Goal: Information Seeking & Learning: Learn about a topic

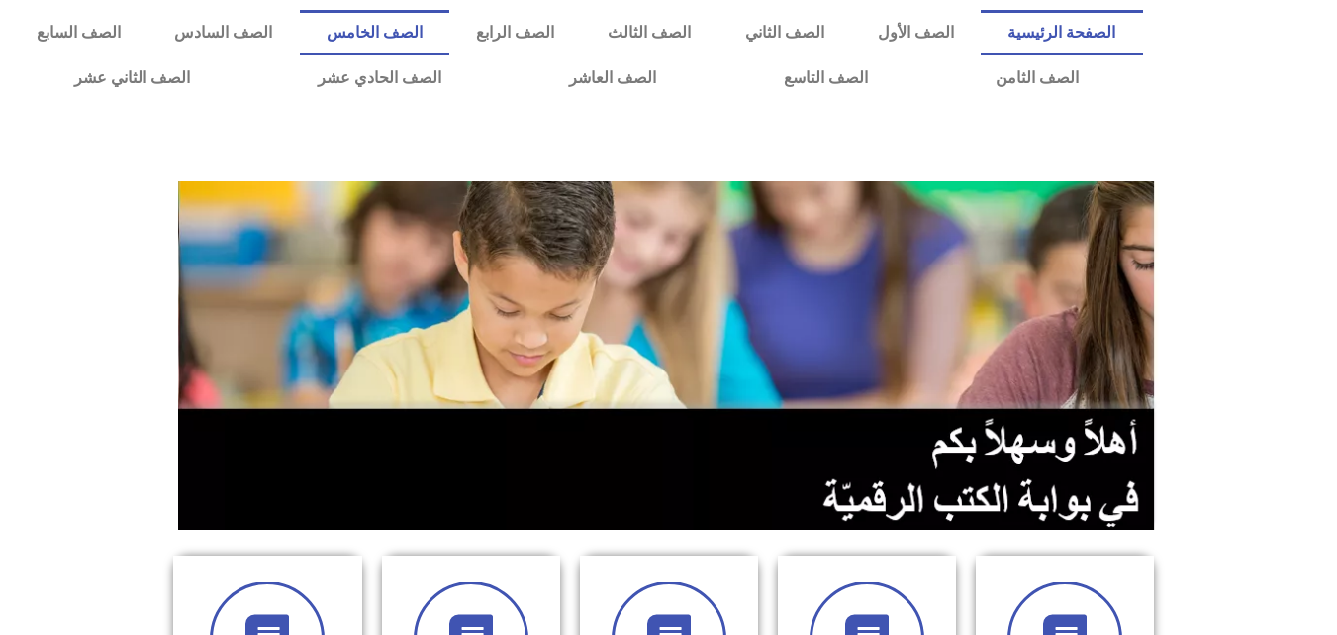
click at [449, 29] on link "الصف الخامس" at bounding box center [374, 33] width 149 height 46
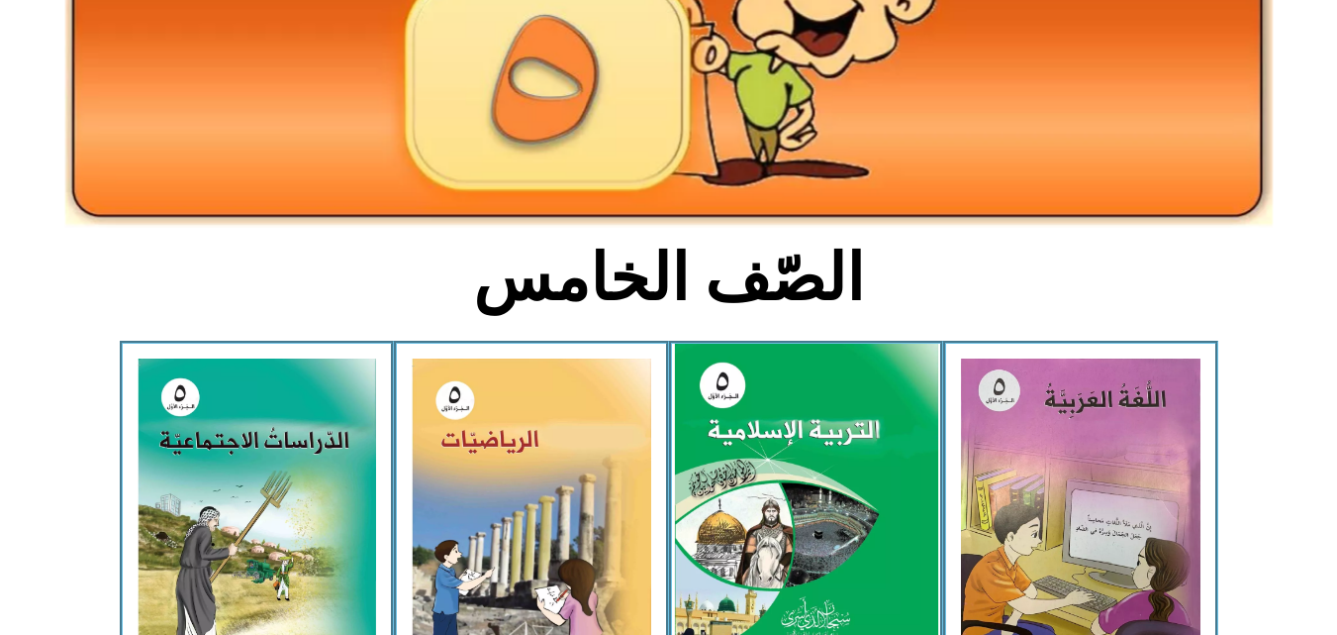
scroll to position [323, 0]
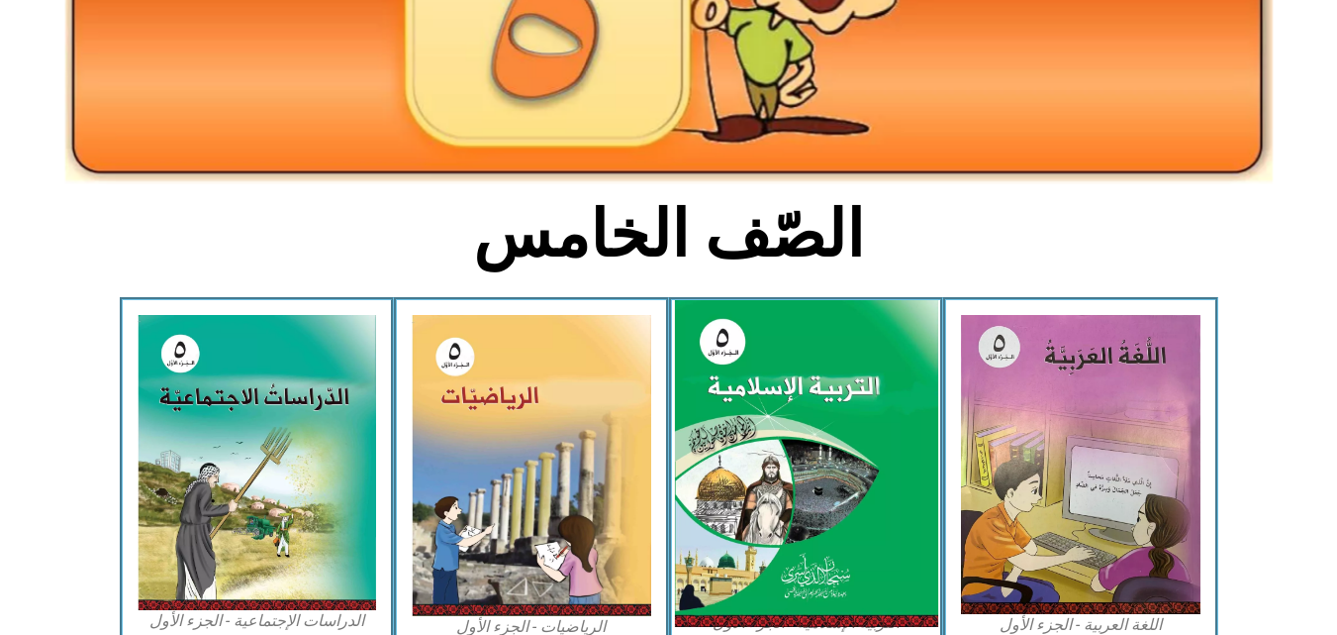
click at [818, 406] on img at bounding box center [805, 464] width 263 height 328
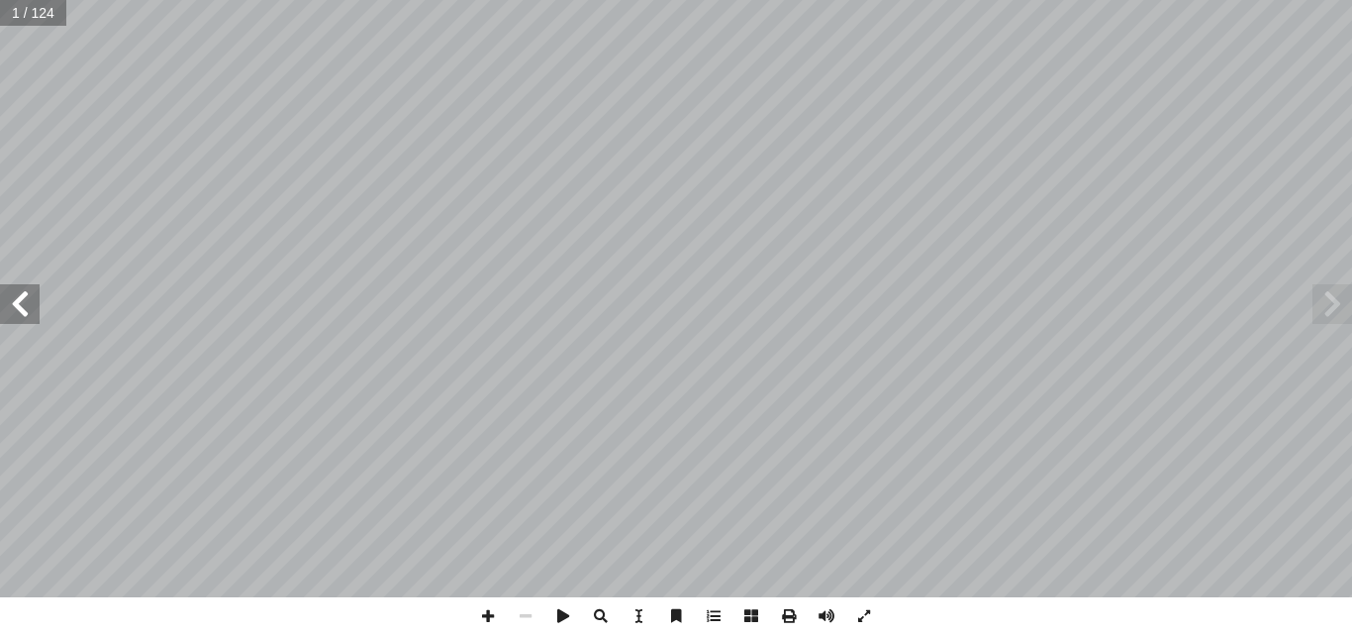
click at [29, 315] on span at bounding box center [20, 304] width 40 height 40
click at [720, 617] on span at bounding box center [714, 616] width 38 height 38
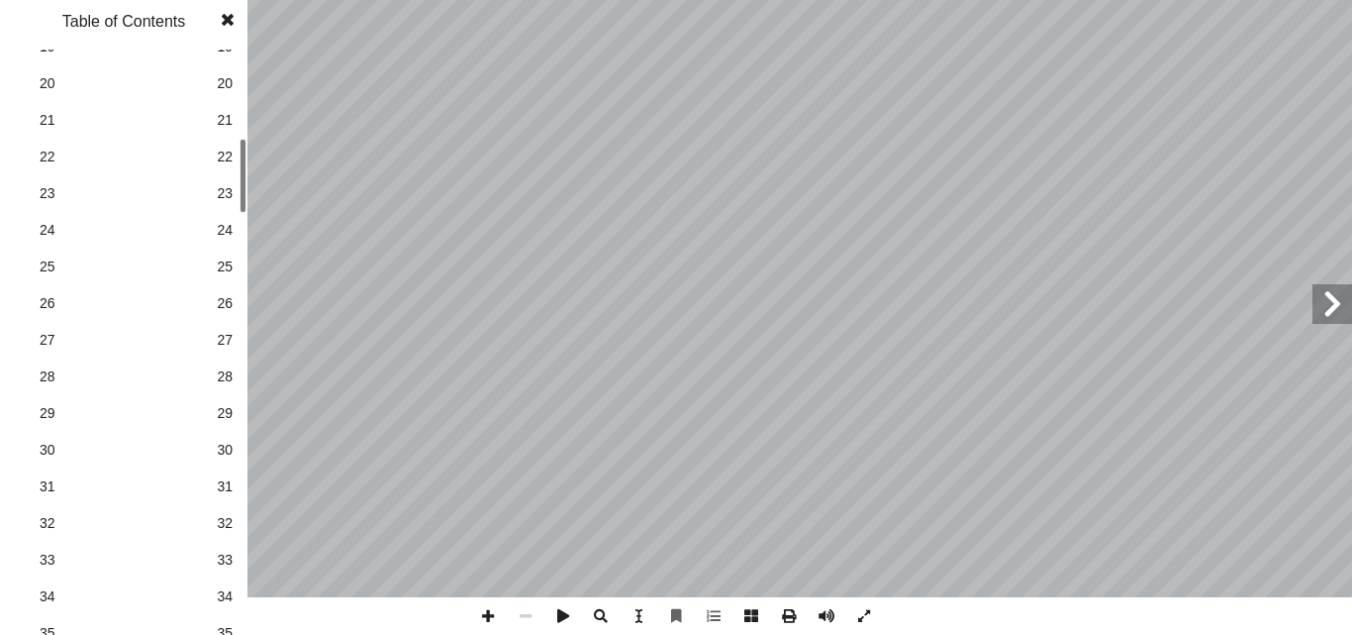
click at [254, 208] on div "٢ م ّ ة للمعل ّ م � دات ع � ش ر إ ا م قدوة لطلبته. ّ لمعل � لمرفقة � لفيديو � ي…" at bounding box center [676, 317] width 1352 height 635
click at [226, 508] on link "32 32" at bounding box center [121, 492] width 223 height 37
click at [225, 12] on span at bounding box center [228, 20] width 36 height 40
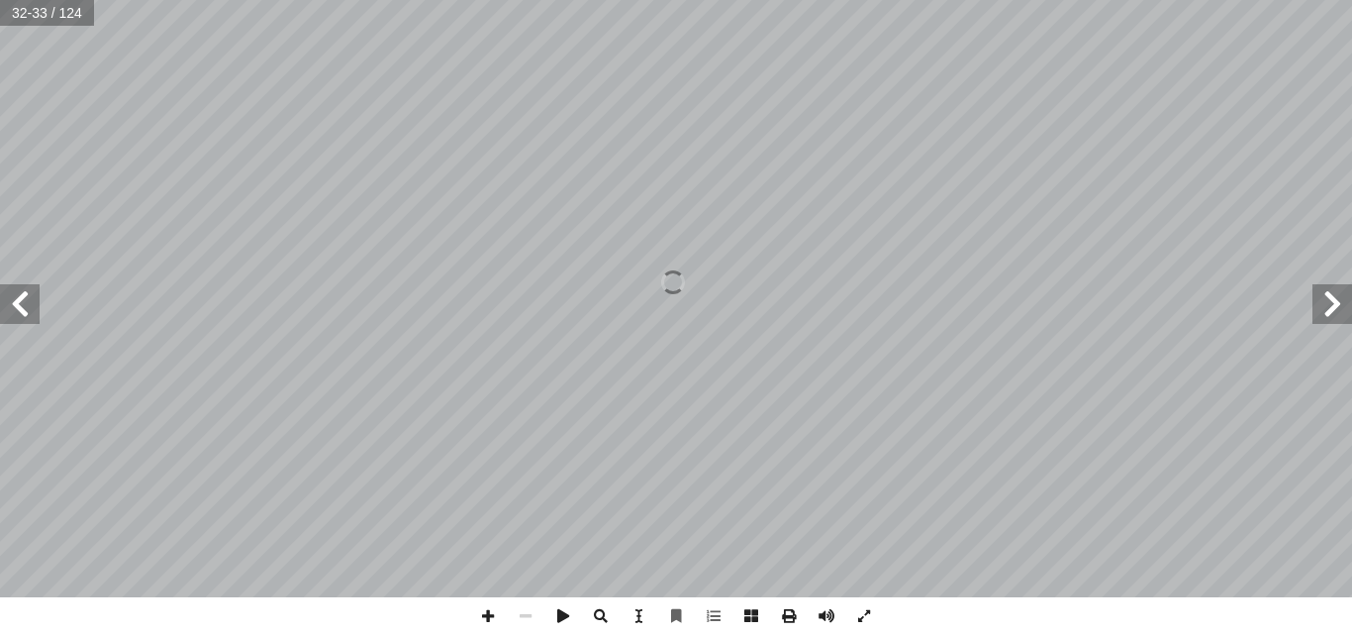
click at [25, 302] on span at bounding box center [20, 304] width 40 height 40
click at [1337, 320] on span at bounding box center [1333, 304] width 40 height 40
click at [13, 307] on span at bounding box center [20, 304] width 40 height 40
click at [1338, 311] on span at bounding box center [1333, 304] width 40 height 40
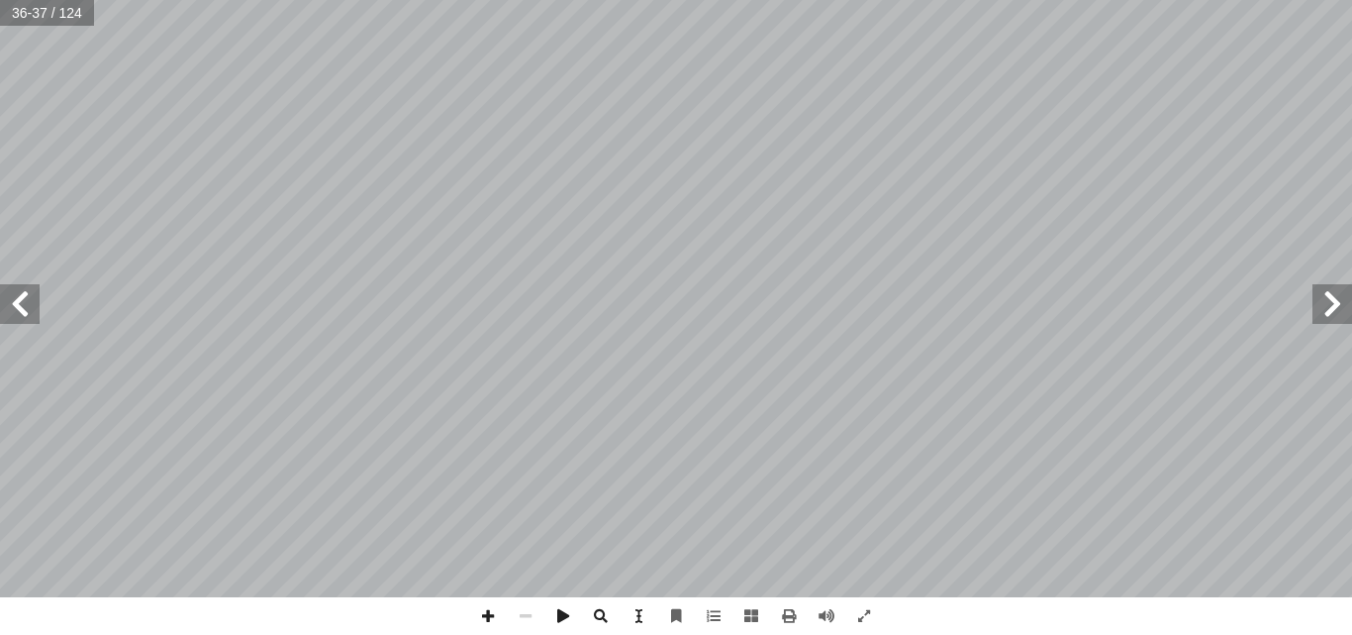
click at [1338, 311] on span at bounding box center [1333, 304] width 40 height 40
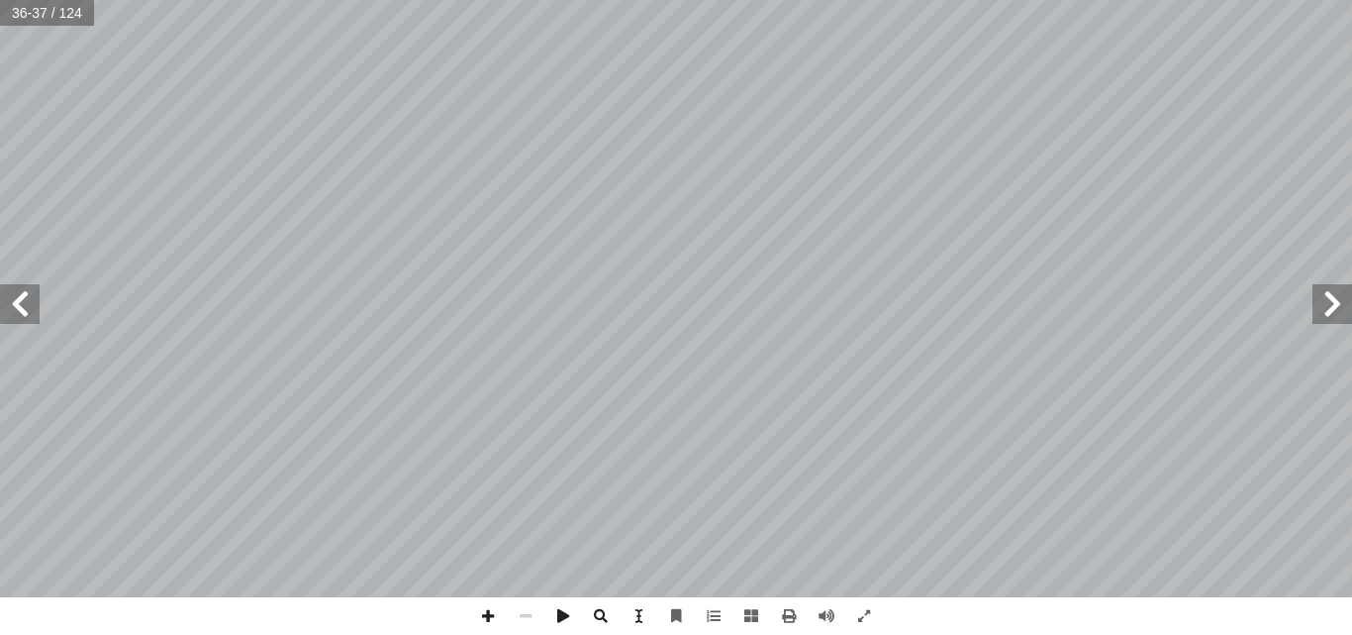
click at [1338, 311] on span at bounding box center [1333, 304] width 40 height 40
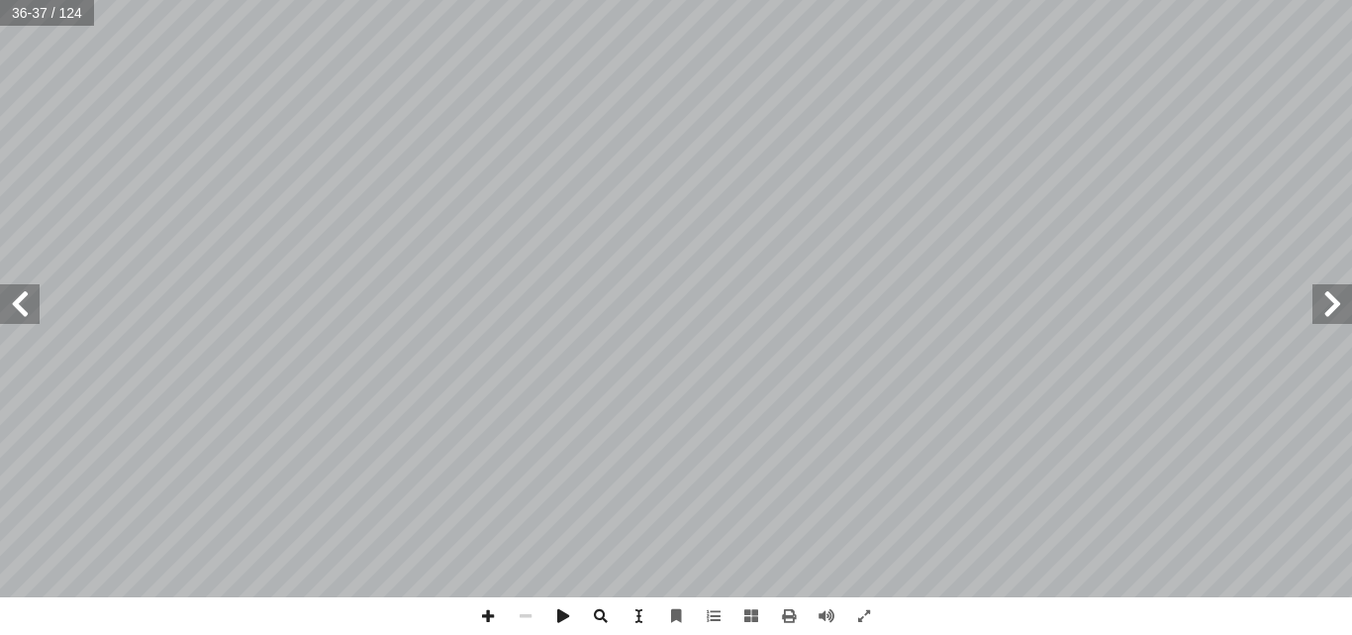
click at [1338, 311] on span at bounding box center [1333, 304] width 40 height 40
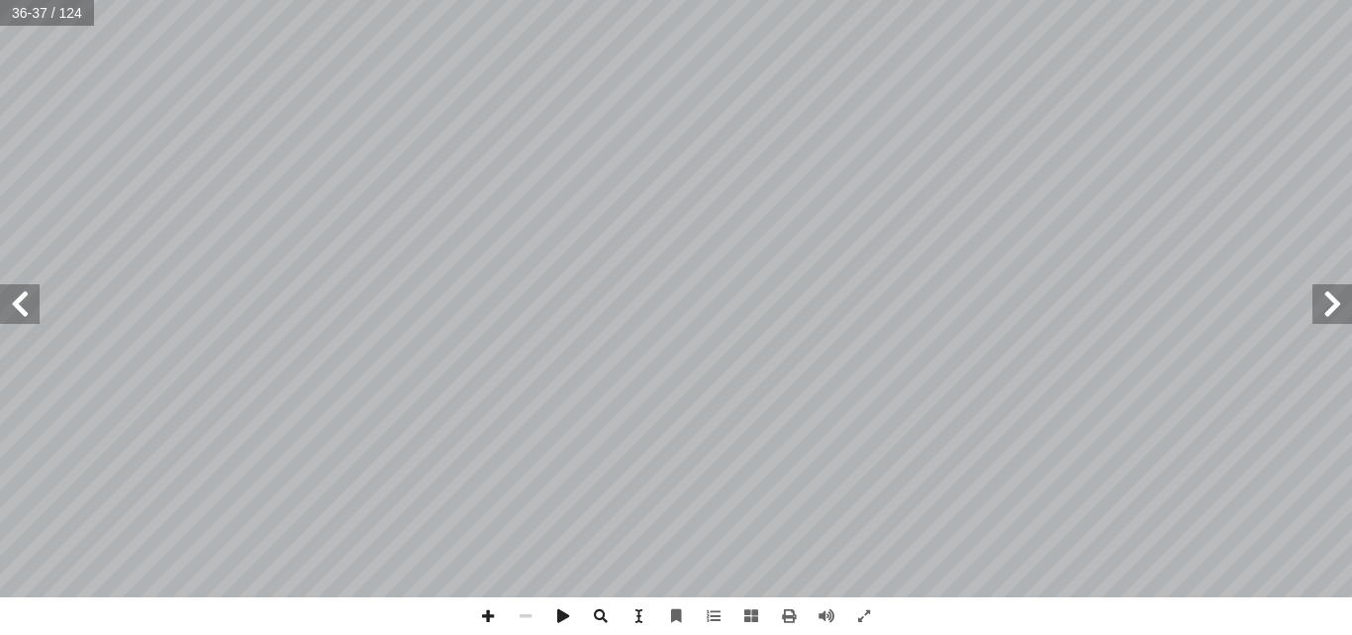
click at [1338, 311] on span at bounding box center [1333, 304] width 40 height 40
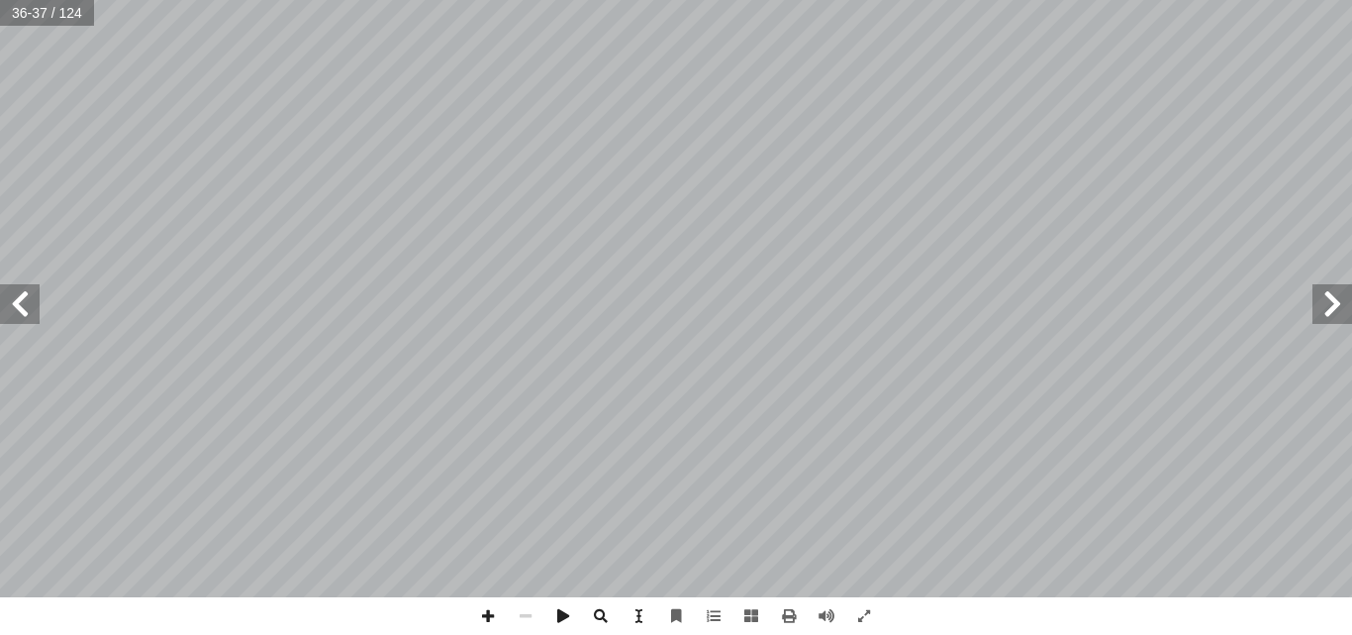
click at [1338, 311] on span at bounding box center [1333, 304] width 40 height 40
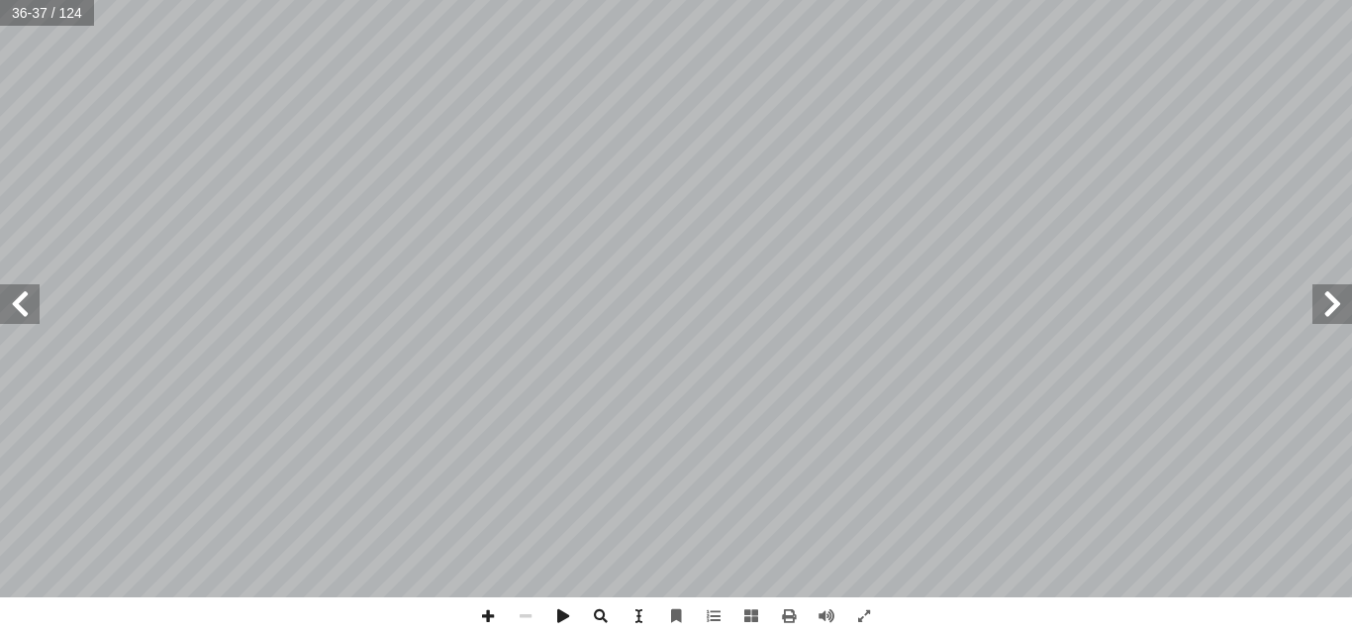
click at [1338, 311] on span at bounding box center [1333, 304] width 40 height 40
click at [1, 304] on span at bounding box center [20, 304] width 40 height 40
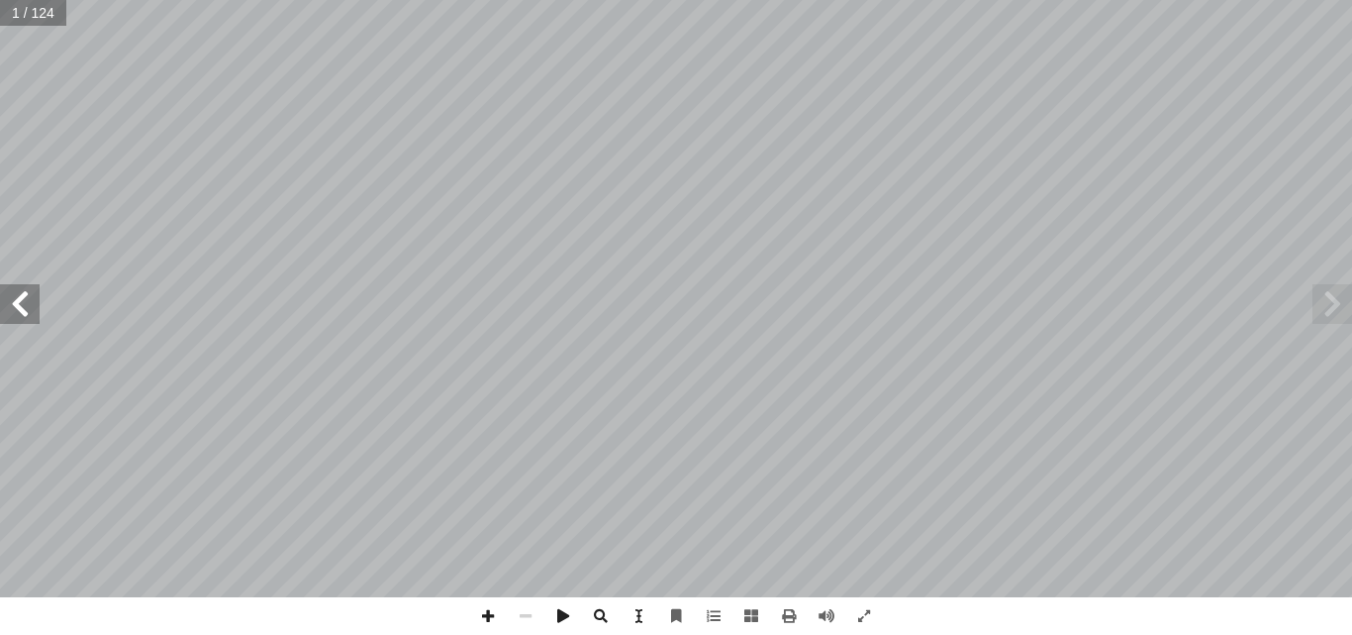
click at [1, 304] on span at bounding box center [20, 304] width 40 height 40
click at [0, 302] on span at bounding box center [20, 304] width 40 height 40
click at [2, 292] on span at bounding box center [20, 304] width 40 height 40
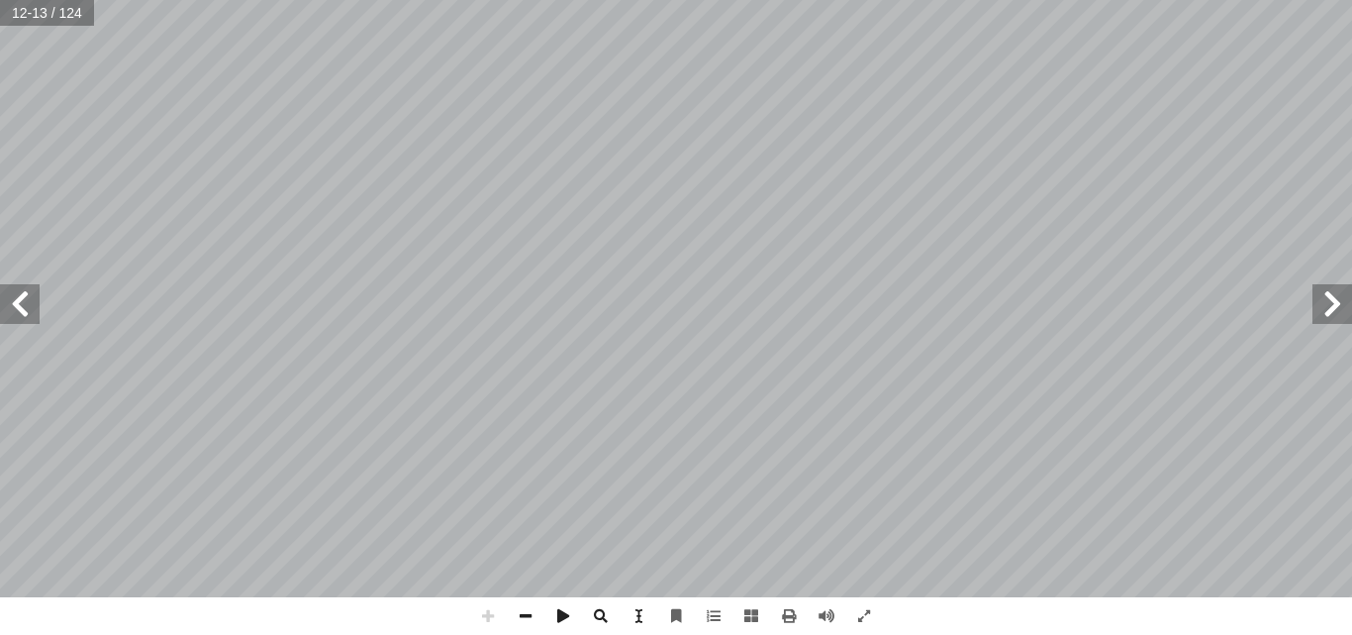
click at [1351, 0] on html "الصفحة الرئيسية الصف الأول الصف الثاني الصف الثالث الصف الرابع الصف الخامس الصف…" at bounding box center [676, 90] width 1352 height 180
